Goal: Check status: Check status

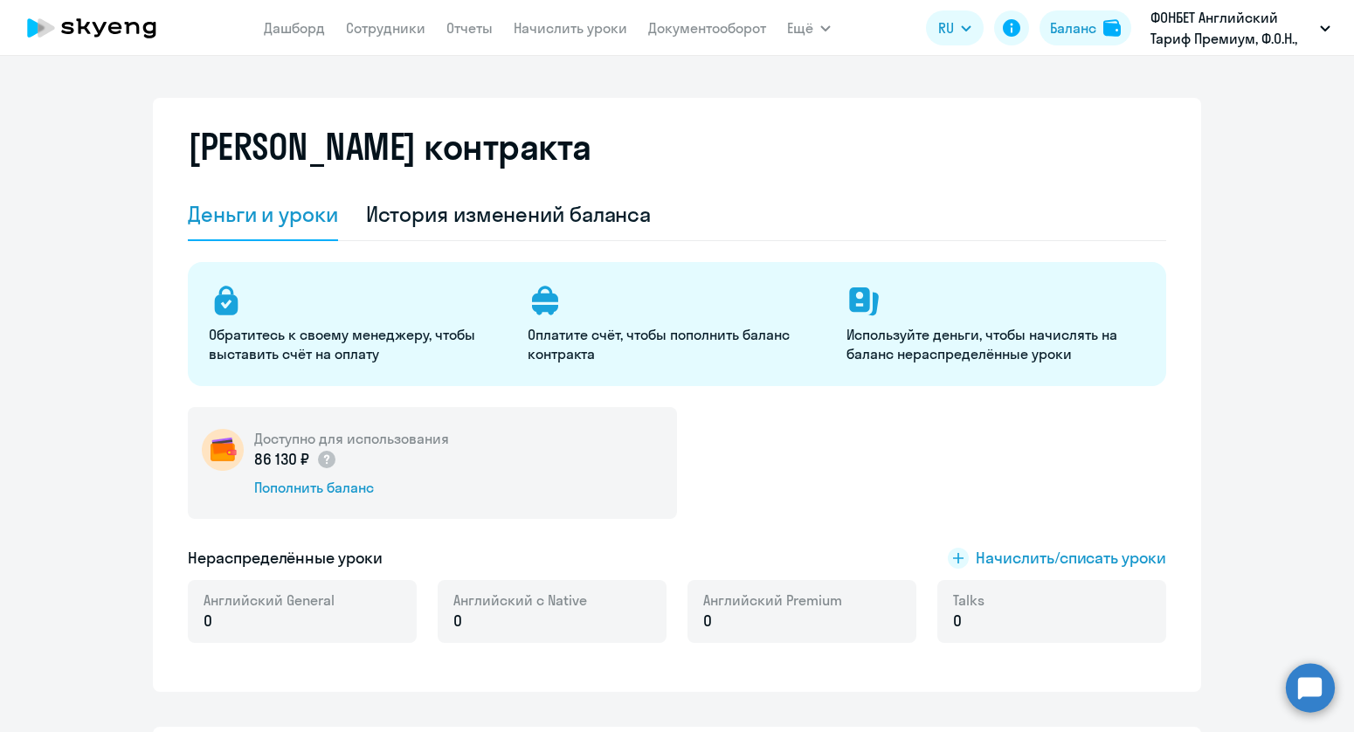
select select "english_adult_not_native_speaker"
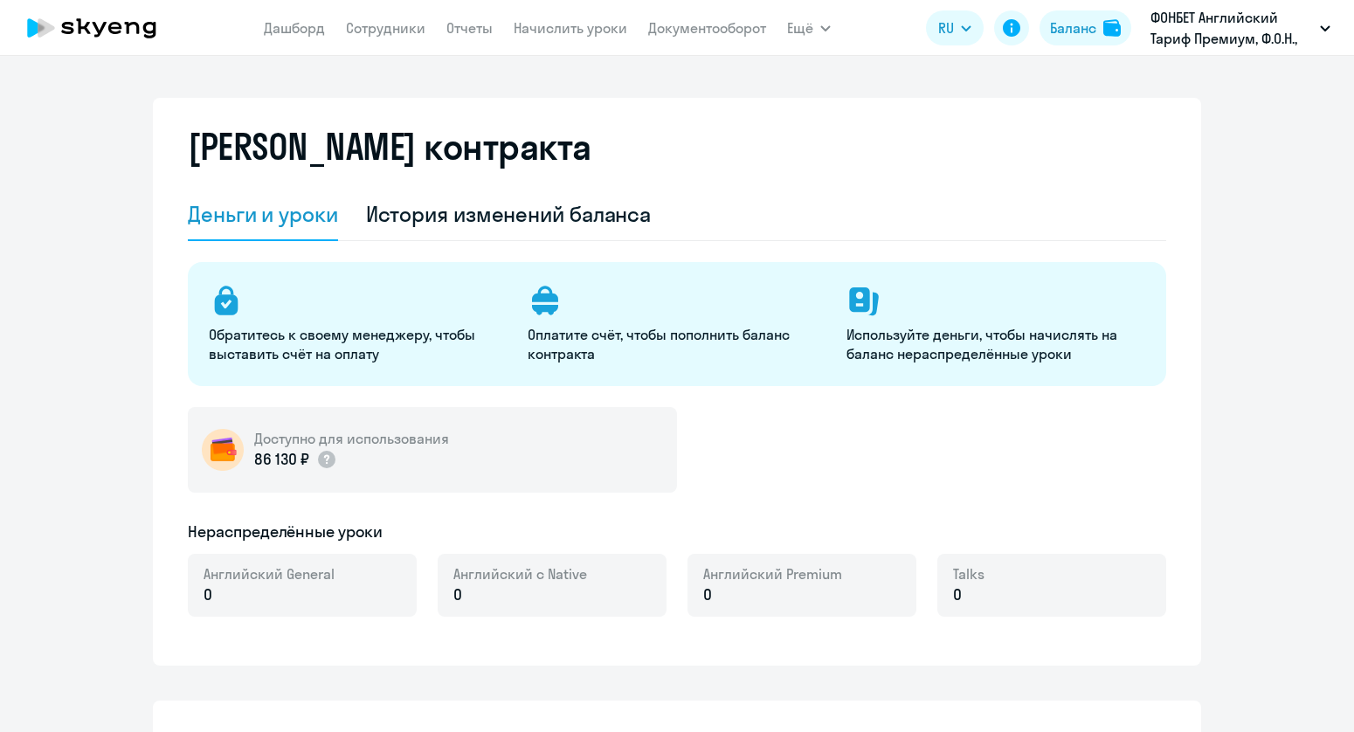
select select "english_adult_not_native_speaker"
